Goal: Information Seeking & Learning: Learn about a topic

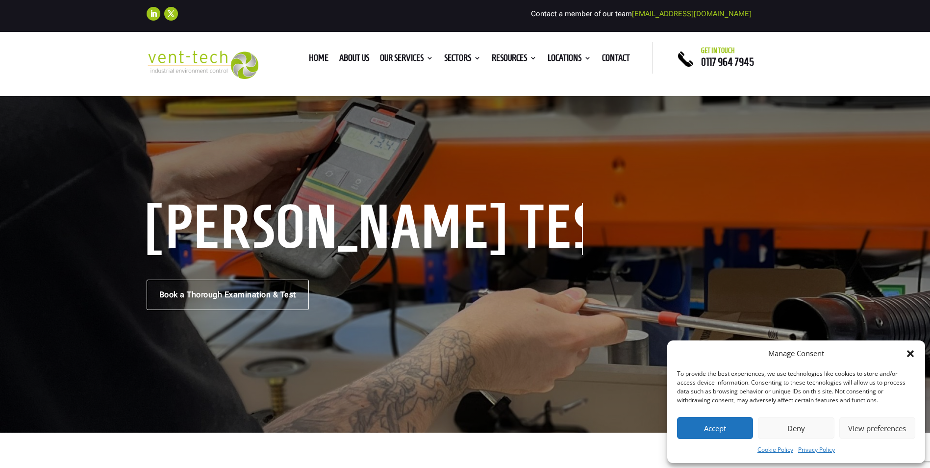
click at [726, 430] on button "Accept" at bounding box center [715, 428] width 76 height 22
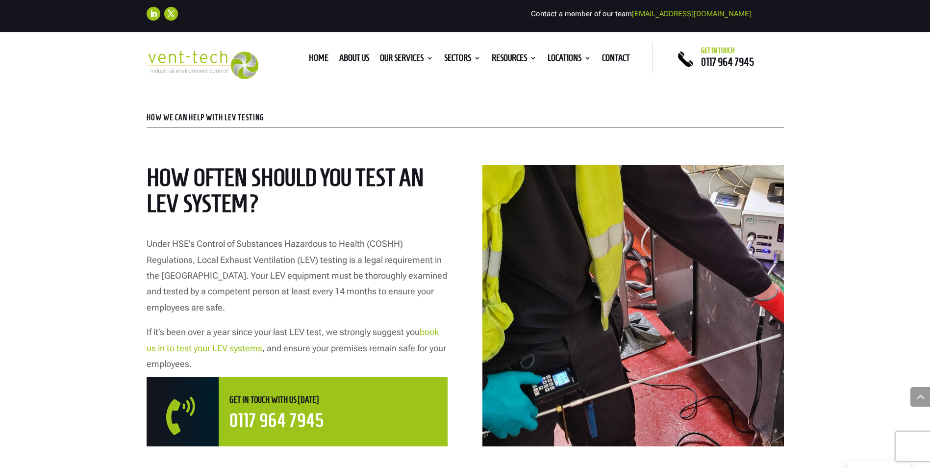
scroll to position [441, 0]
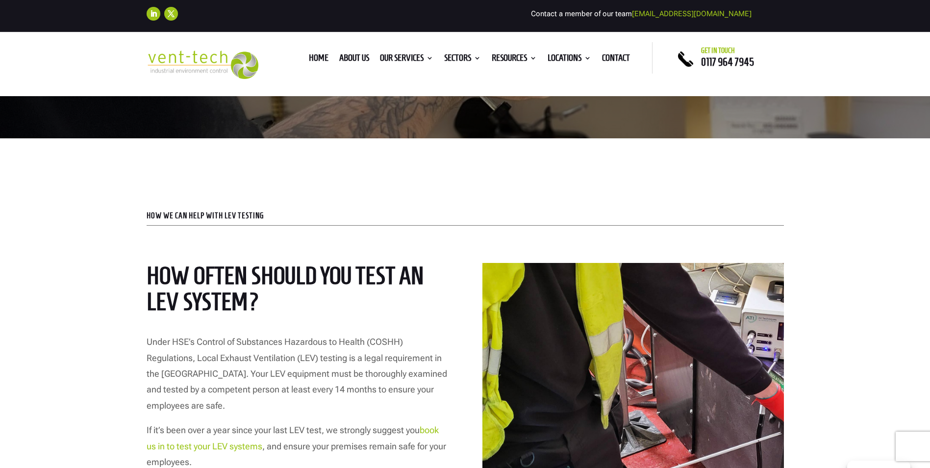
scroll to position [441, 0]
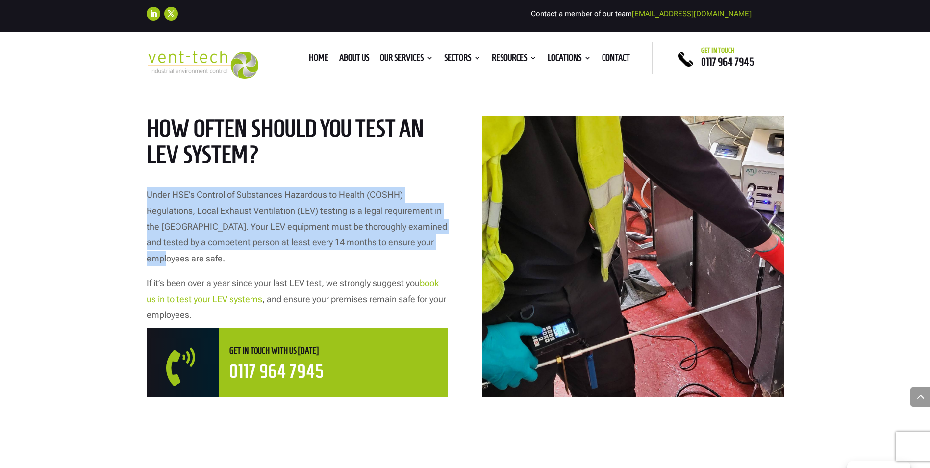
drag, startPoint x: 170, startPoint y: 261, endPoint x: 128, endPoint y: 200, distance: 74.5
click at [128, 200] on div "HOW WE CAN HELP WITH LEV TESTING How Often Should You Test an LEV System? Under…" at bounding box center [465, 237] width 930 height 493
copy p "Under HSE’s Control of Substances Hazardous to Health (COSHH) Regulations, Loca…"
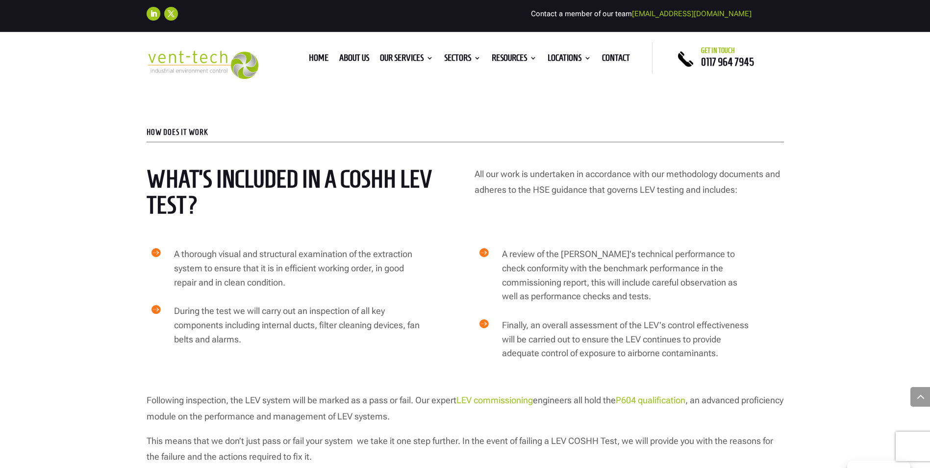
scroll to position [1471, 0]
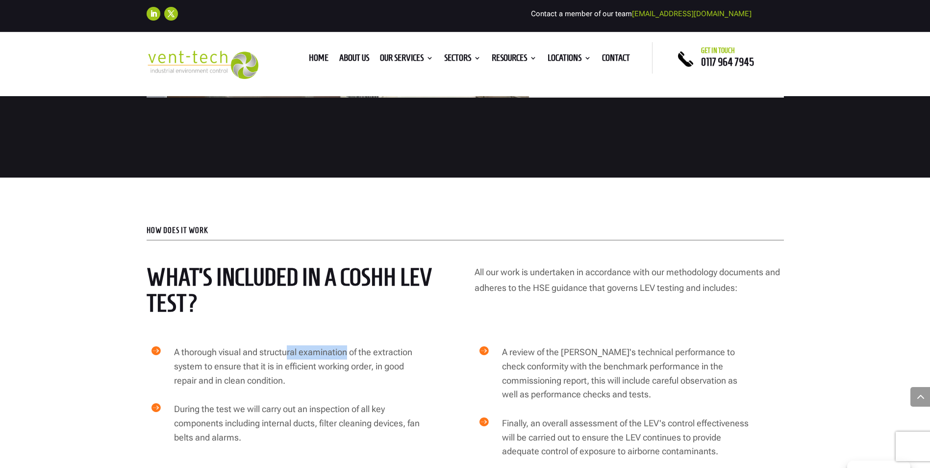
drag, startPoint x: 348, startPoint y: 336, endPoint x: 288, endPoint y: 339, distance: 60.4
click at [288, 347] on span "A thorough visual and structural examination of the extraction system to ensure…" at bounding box center [293, 366] width 238 height 39
copy span "ral examination"
drag, startPoint x: 418, startPoint y: 337, endPoint x: 261, endPoint y: 336, distance: 156.5
click at [261, 345] on h4 "A thorough visual and structural examination of the extraction system to ensure…" at bounding box center [297, 368] width 247 height 47
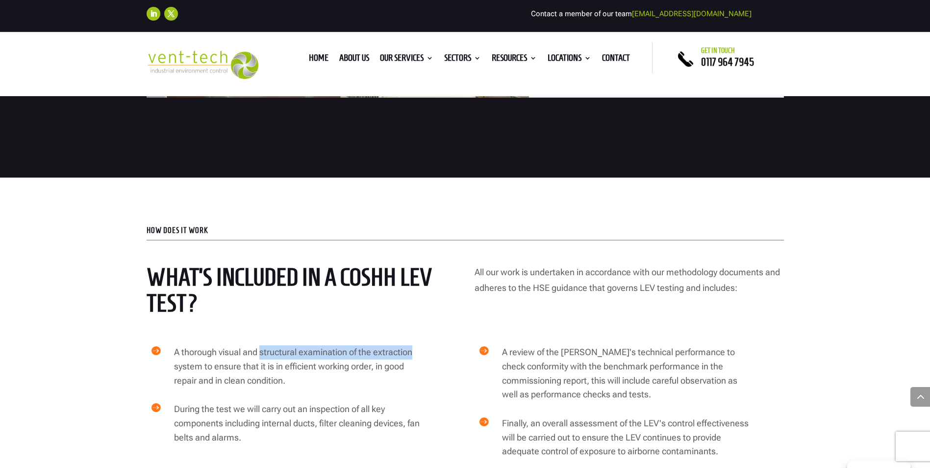
copy span "structural examination of the extraction"
drag, startPoint x: 316, startPoint y: 408, endPoint x: 263, endPoint y: 405, distance: 52.6
click at [263, 405] on span "During the test we will carry out an inspection of all key components including…" at bounding box center [297, 423] width 246 height 39
copy span "internal ducts"
drag, startPoint x: 406, startPoint y: 407, endPoint x: 322, endPoint y: 407, distance: 83.9
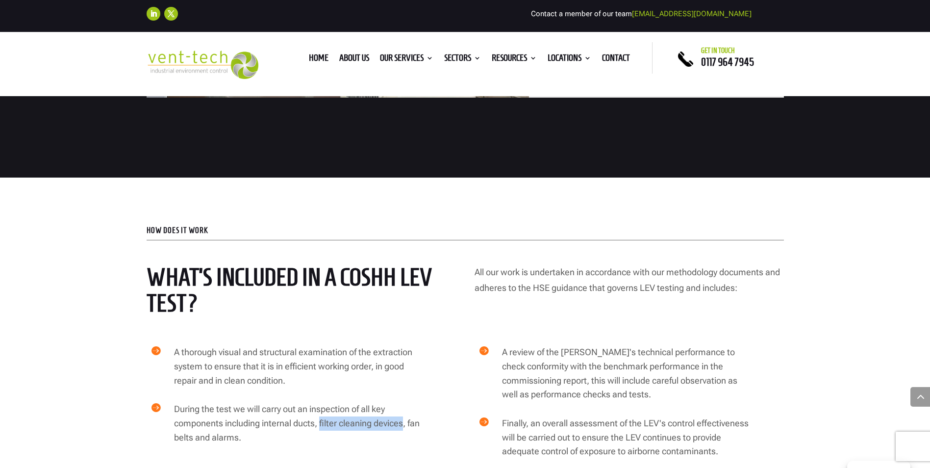
click at [322, 407] on span "During the test we will carry out an inspection of all key components including…" at bounding box center [297, 423] width 246 height 39
copy span "filter cleaning devices"
drag, startPoint x: 206, startPoint y: 422, endPoint x: 172, endPoint y: 422, distance: 33.8
click at [172, 422] on div "During the test we will carry out an inspection of all key components including…" at bounding box center [294, 425] width 254 height 47
copy span "fan belts"
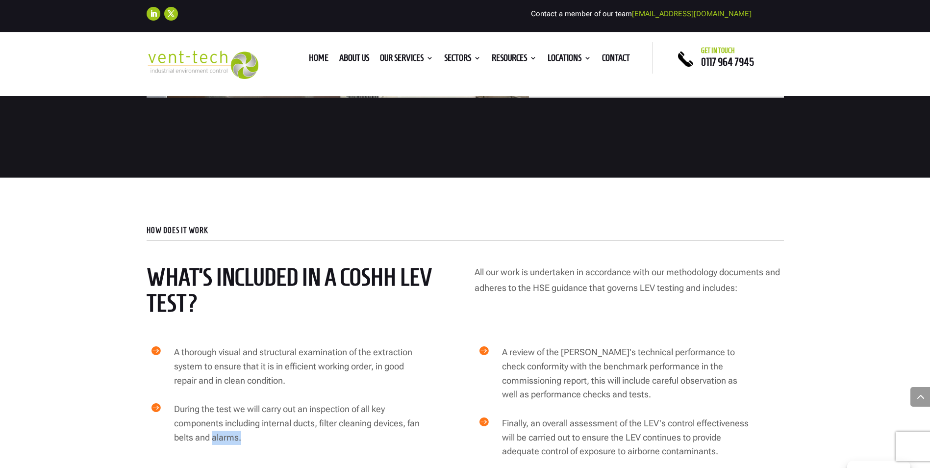
drag, startPoint x: 254, startPoint y: 421, endPoint x: 227, endPoint y: 422, distance: 27.5
click at [227, 422] on span "During the test we will carry out an inspection of all key components including…" at bounding box center [297, 423] width 246 height 39
copy span "alarms."
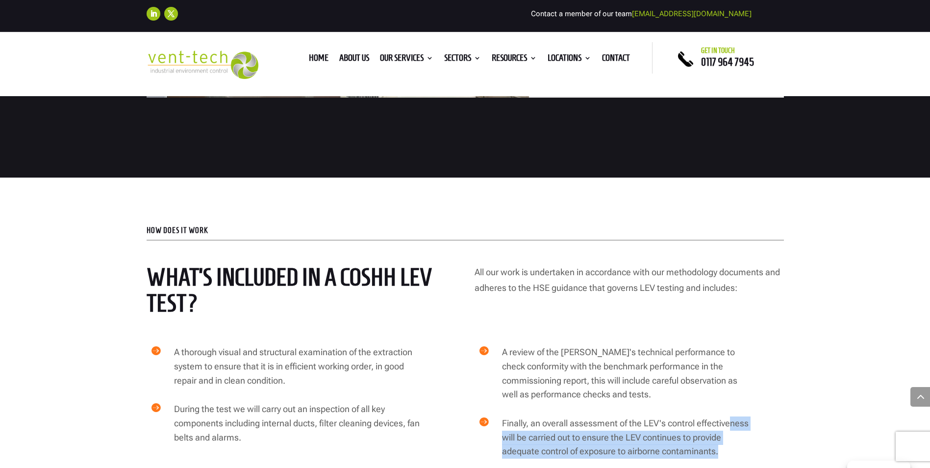
drag, startPoint x: 754, startPoint y: 407, endPoint x: 732, endPoint y: 408, distance: 22.6
click at [732, 416] on div " Finally, an overall assessment of the LEV's control effectiveness will be car…" at bounding box center [614, 439] width 340 height 47
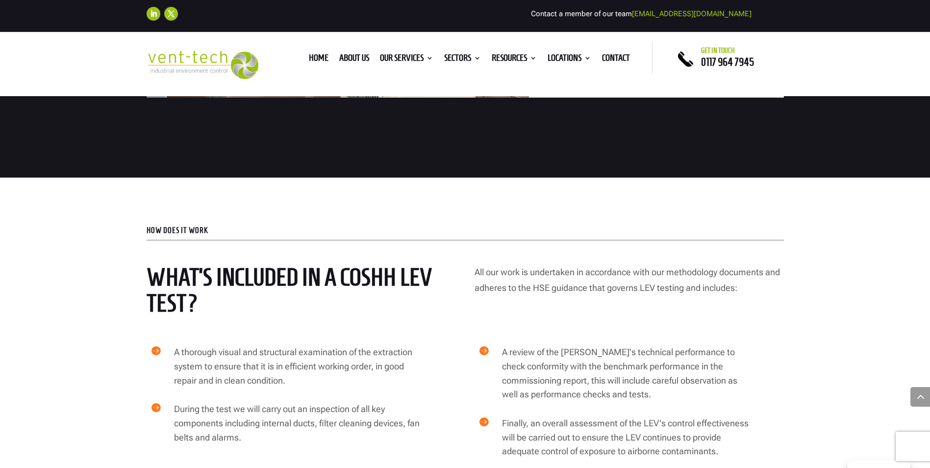
drag, startPoint x: 732, startPoint y: 408, endPoint x: 779, endPoint y: 418, distance: 48.1
click at [779, 417] on div " Finally, an overall assessment of the LEV's control effectiveness will be car…" at bounding box center [614, 439] width 340 height 47
drag, startPoint x: 750, startPoint y: 405, endPoint x: 790, endPoint y: 435, distance: 50.0
click at [790, 435] on div "how does it work What’s included in a COSHH LEV Test? All our work is undertake…" at bounding box center [465, 400] width 930 height 445
drag, startPoint x: 570, startPoint y: 407, endPoint x: 749, endPoint y: 403, distance: 179.1
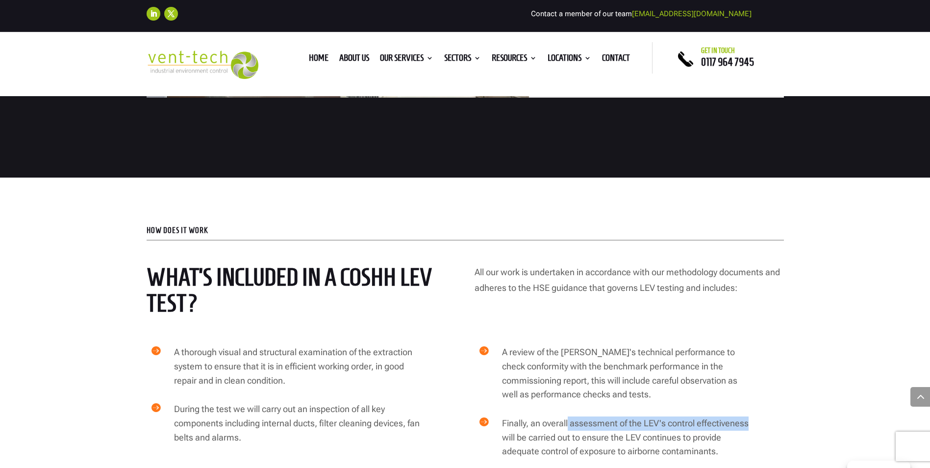
click at [749, 416] on h4 "Finally, an overall assessment of the LEV's control effectiveness will be carri…" at bounding box center [625, 439] width 247 height 47
copy span "assessment of the LEV's control effectiveness"
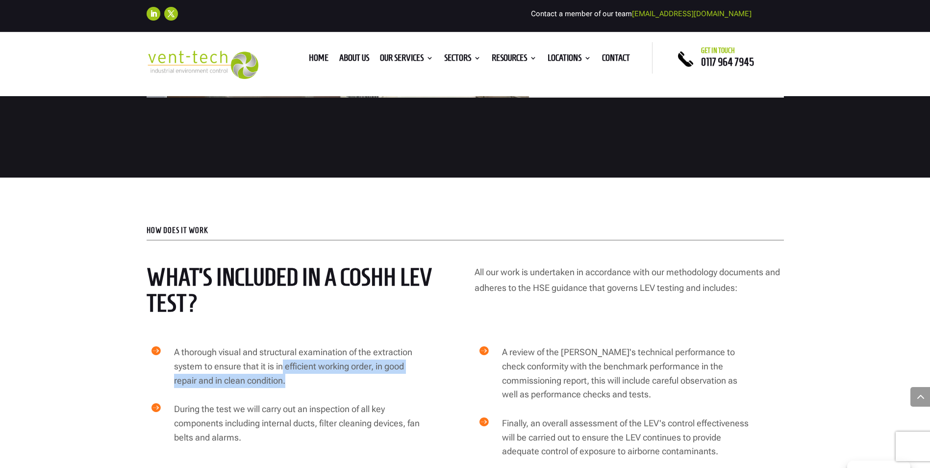
drag, startPoint x: 282, startPoint y: 349, endPoint x: 406, endPoint y: 365, distance: 124.7
click at [406, 365] on h4 "A thorough visual and structural examination of the extraction system to ensure…" at bounding box center [297, 368] width 247 height 47
copy span "efficient working order, in good repair and in clean condition."
